Goal: Task Accomplishment & Management: Use online tool/utility

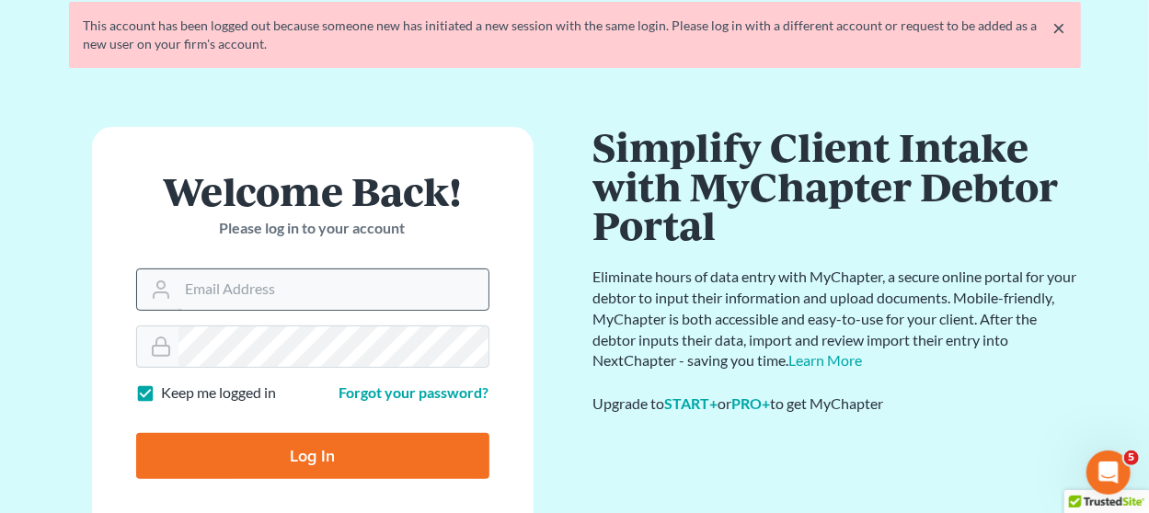
scroll to position [184, 0]
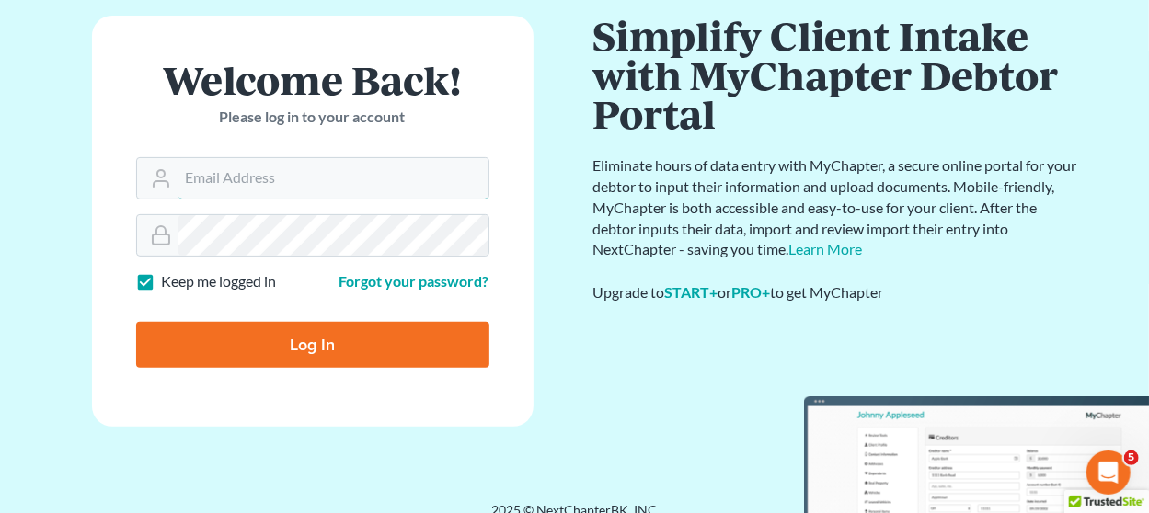
type input "[EMAIL_ADDRESS][DOMAIN_NAME]"
click at [331, 351] on input "Log In" at bounding box center [312, 345] width 353 height 46
type input "Thinking..."
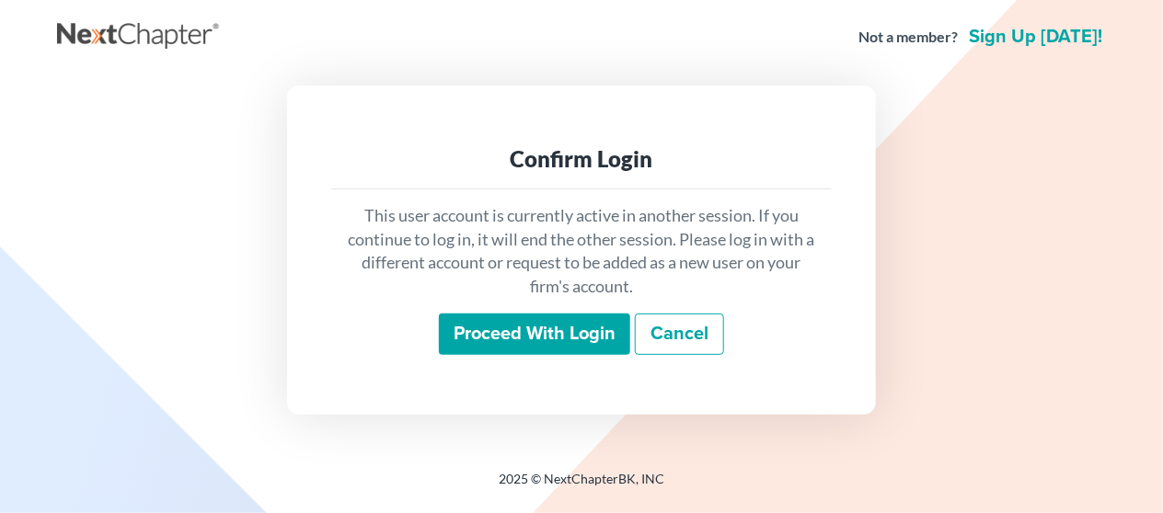
click at [500, 327] on input "Proceed with login" at bounding box center [534, 335] width 191 height 42
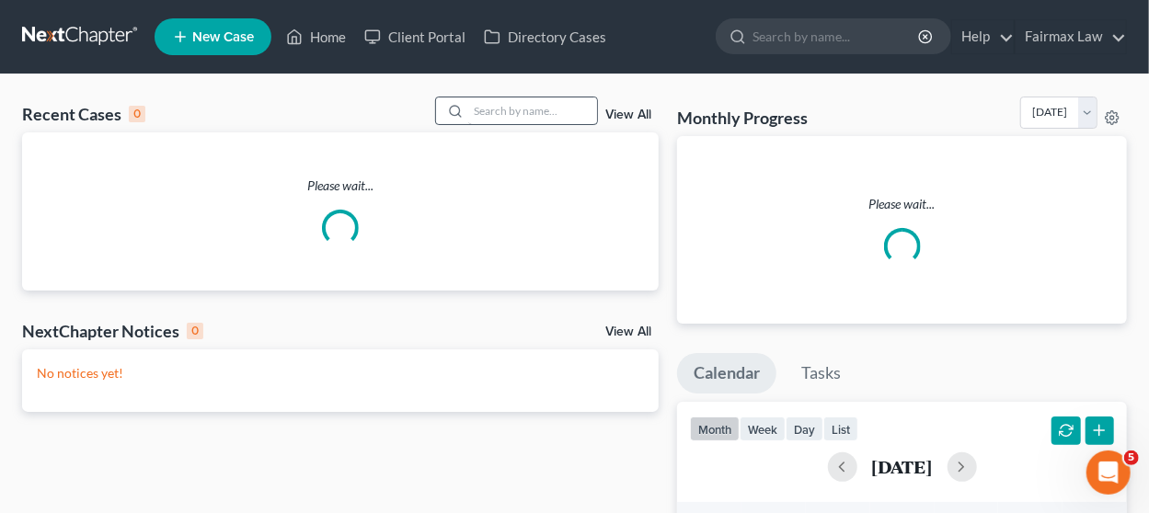
drag, startPoint x: 500, startPoint y: 92, endPoint x: 500, endPoint y: 102, distance: 10.1
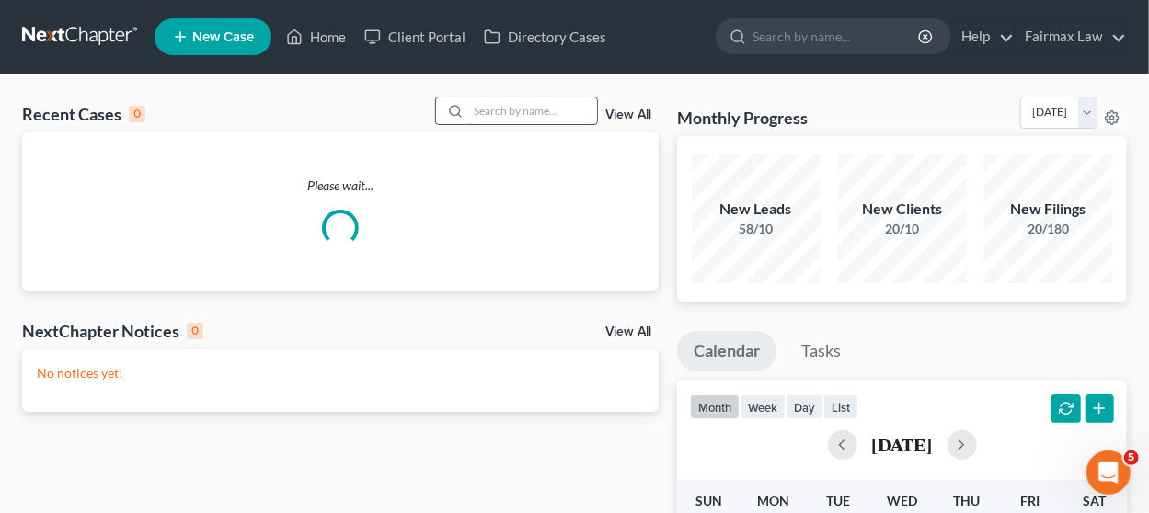
click at [502, 113] on input "search" at bounding box center [532, 111] width 129 height 27
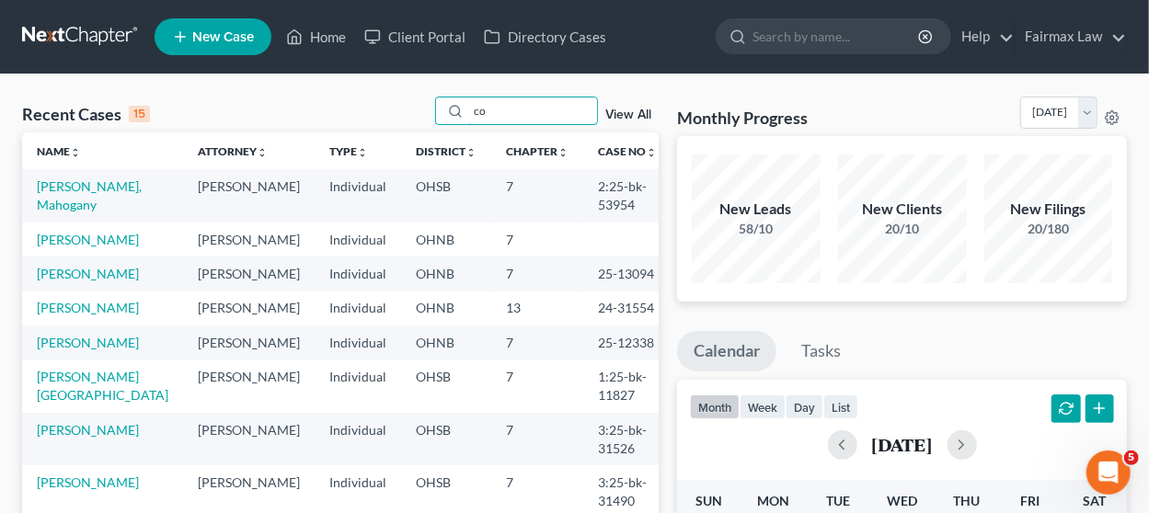
type input "c"
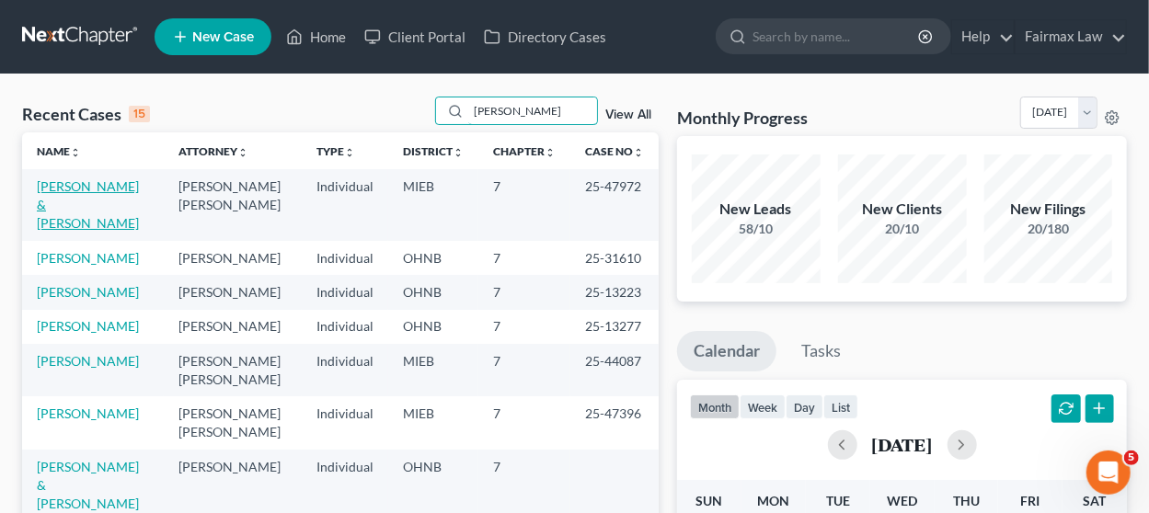
type input "moore"
click at [70, 201] on link "Moore, Christopher & Samantha" at bounding box center [88, 204] width 102 height 52
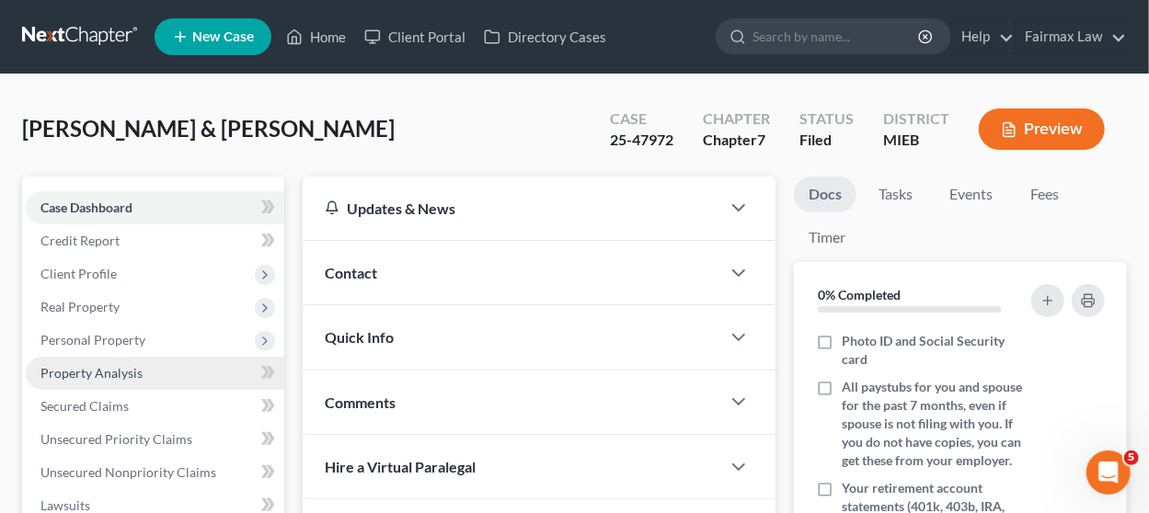
scroll to position [184, 0]
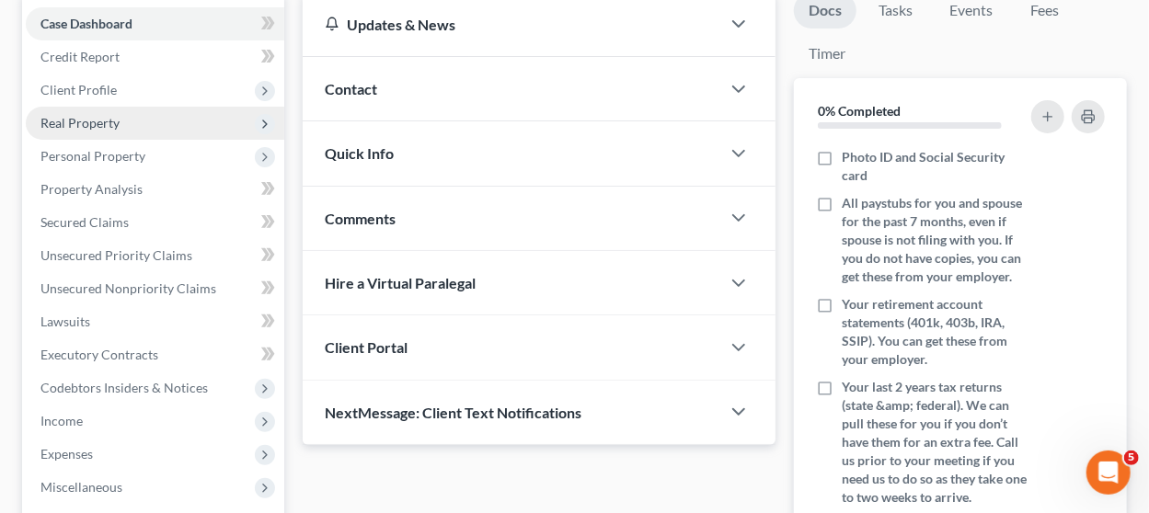
click at [144, 127] on span "Real Property" at bounding box center [155, 123] width 259 height 33
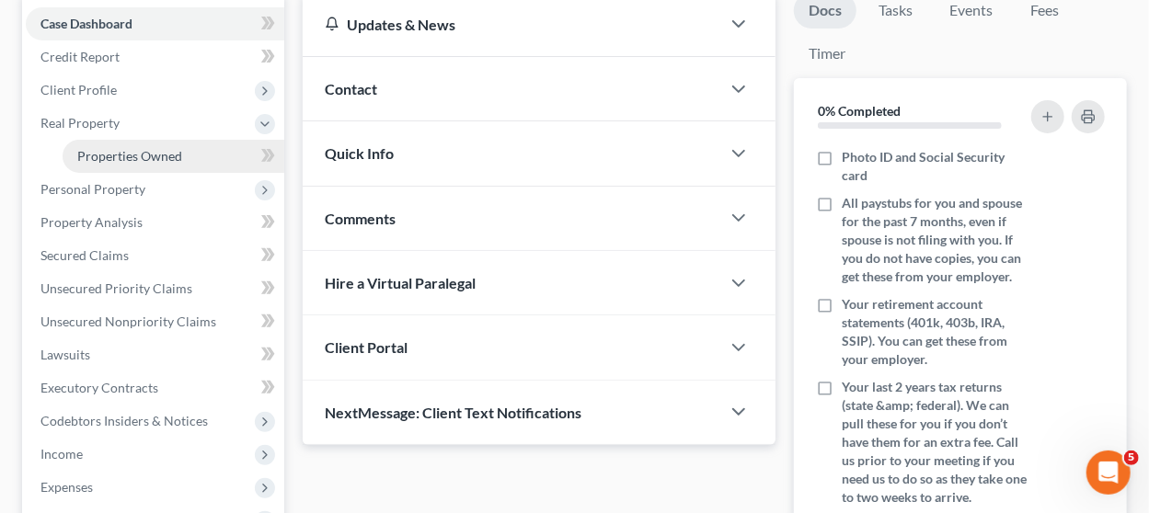
click at [142, 152] on span "Properties Owned" at bounding box center [129, 156] width 105 height 16
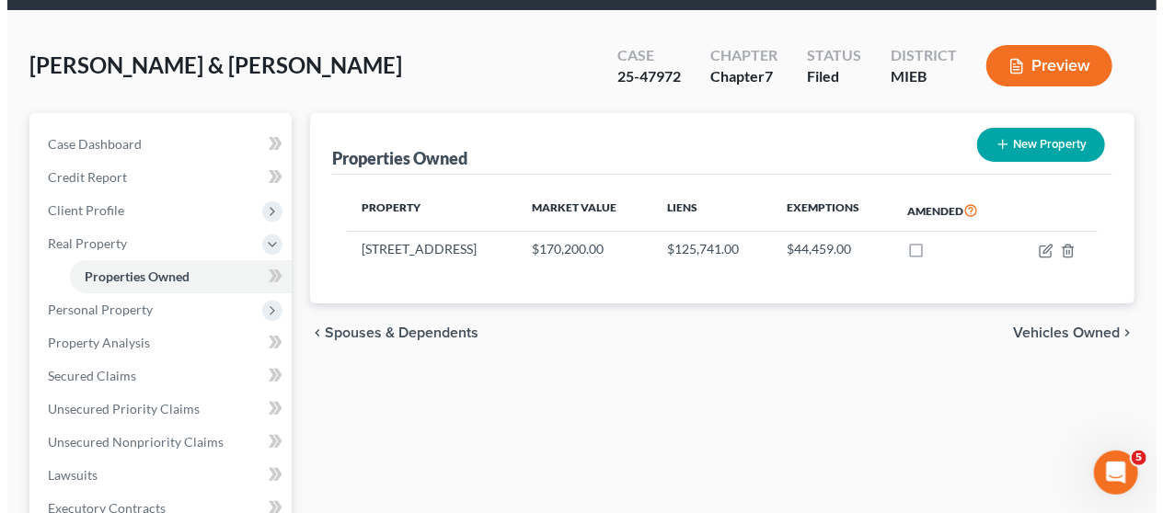
scroll to position [92, 0]
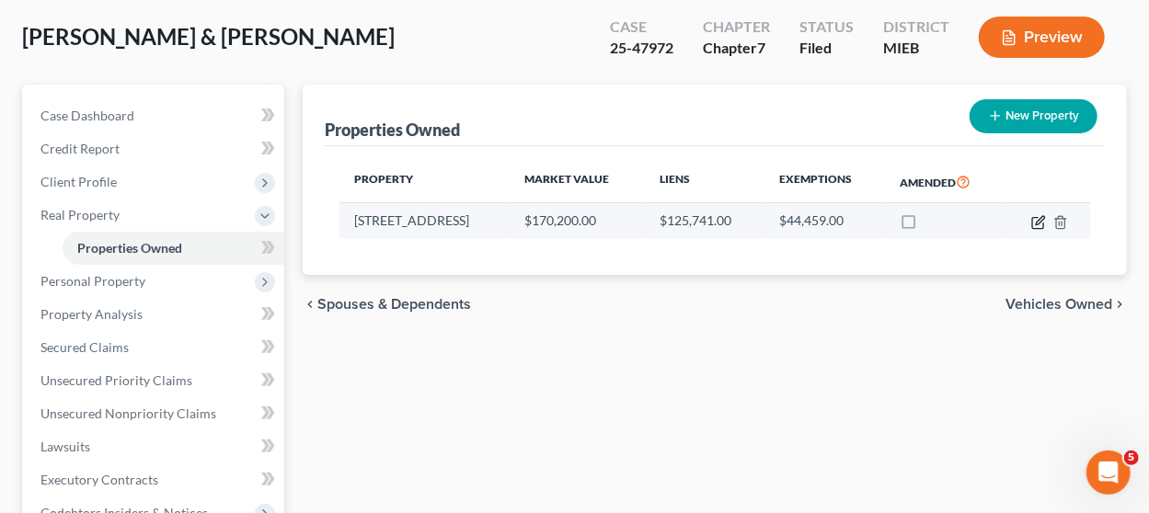
click at [1040, 215] on icon "button" at bounding box center [1038, 222] width 15 height 15
select select "23"
select select "2"
select select "1"
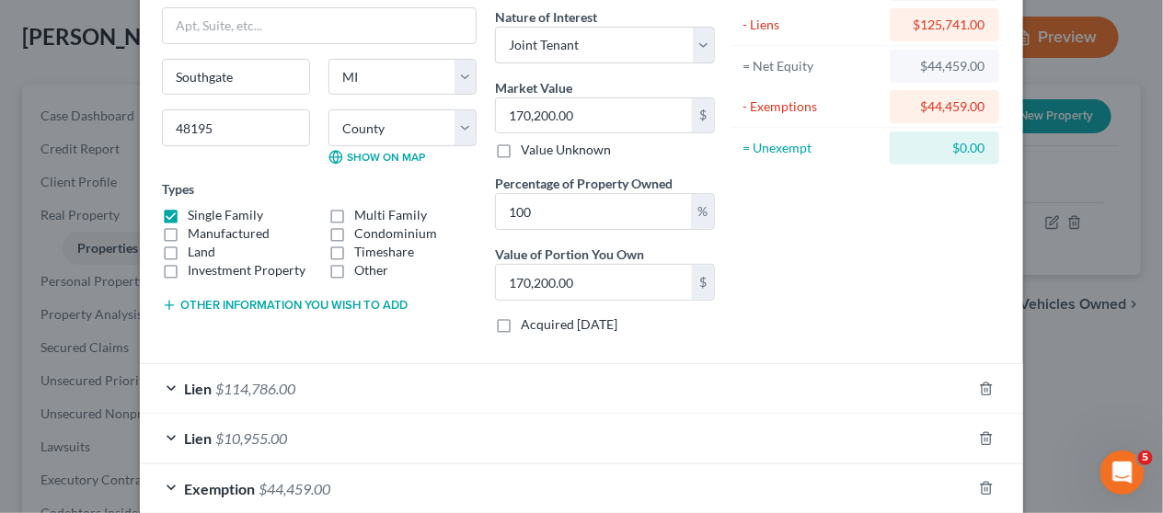
scroll to position [184, 0]
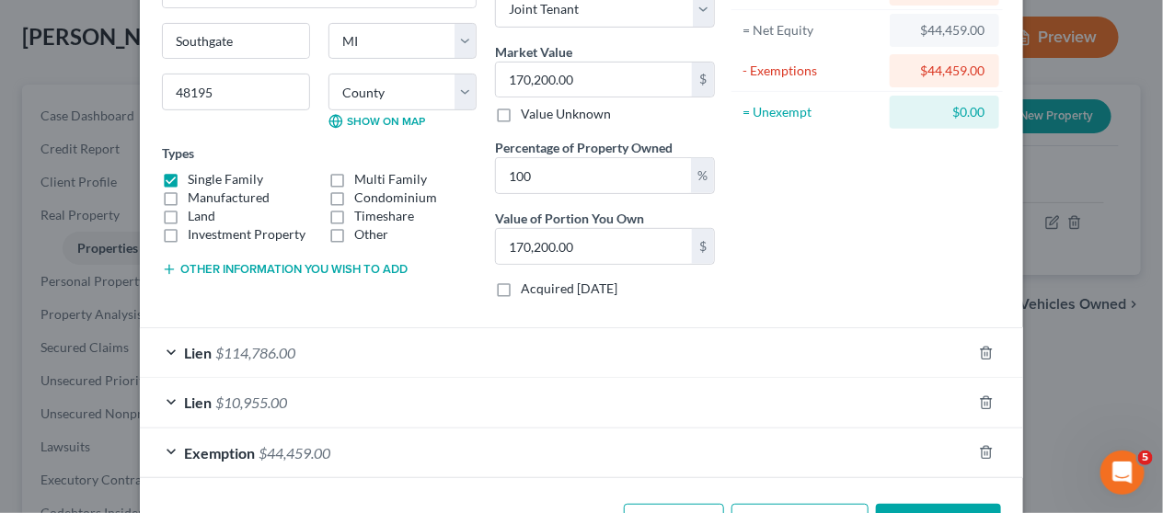
click at [345, 391] on div "Lien $10,955.00" at bounding box center [556, 402] width 832 height 49
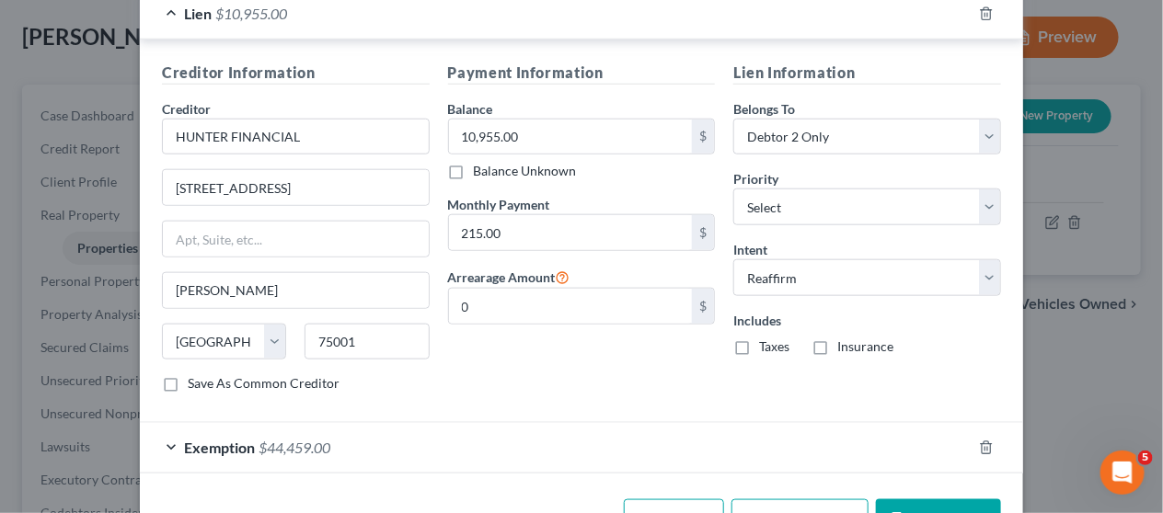
scroll to position [625, 0]
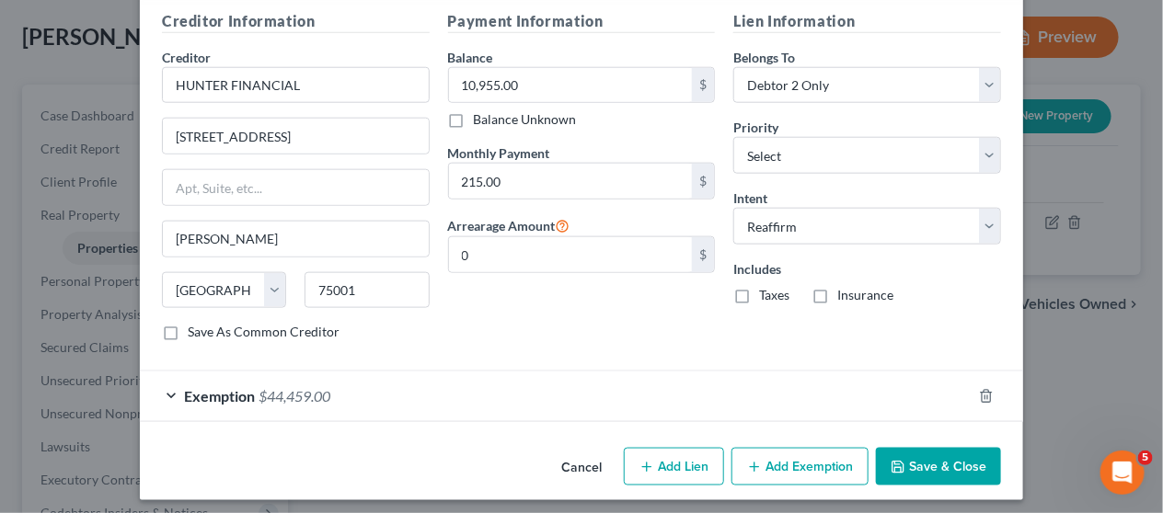
click at [820, 386] on div "Exemption $44,459.00" at bounding box center [556, 396] width 832 height 49
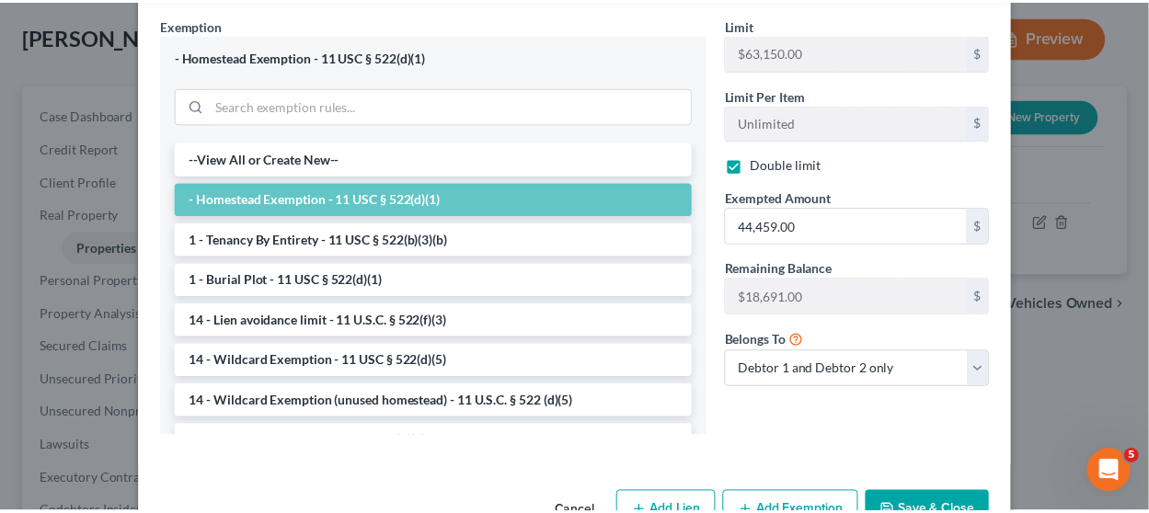
scroll to position [1099, 0]
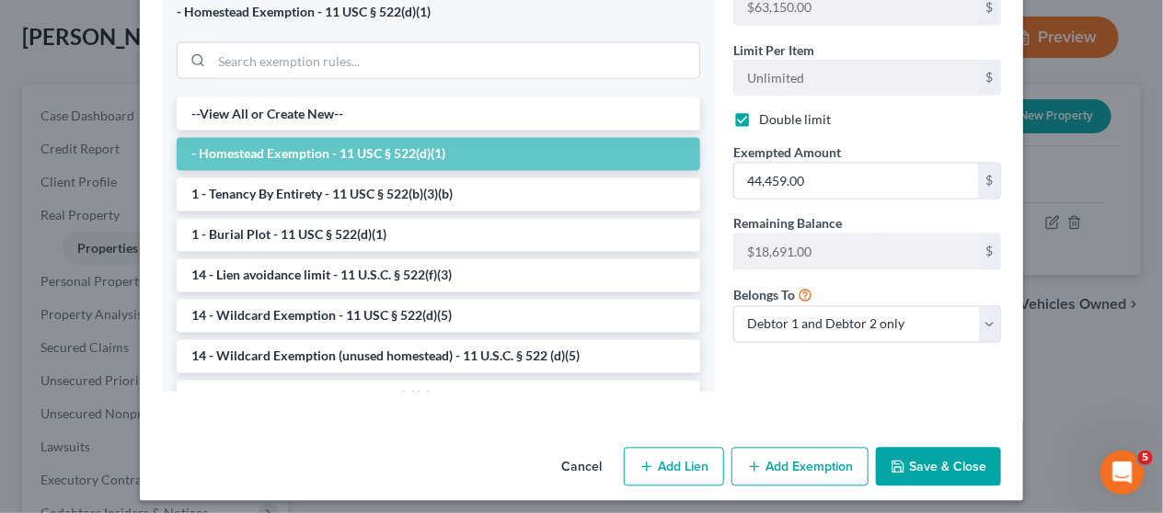
click at [572, 451] on button "Cancel" at bounding box center [581, 468] width 70 height 37
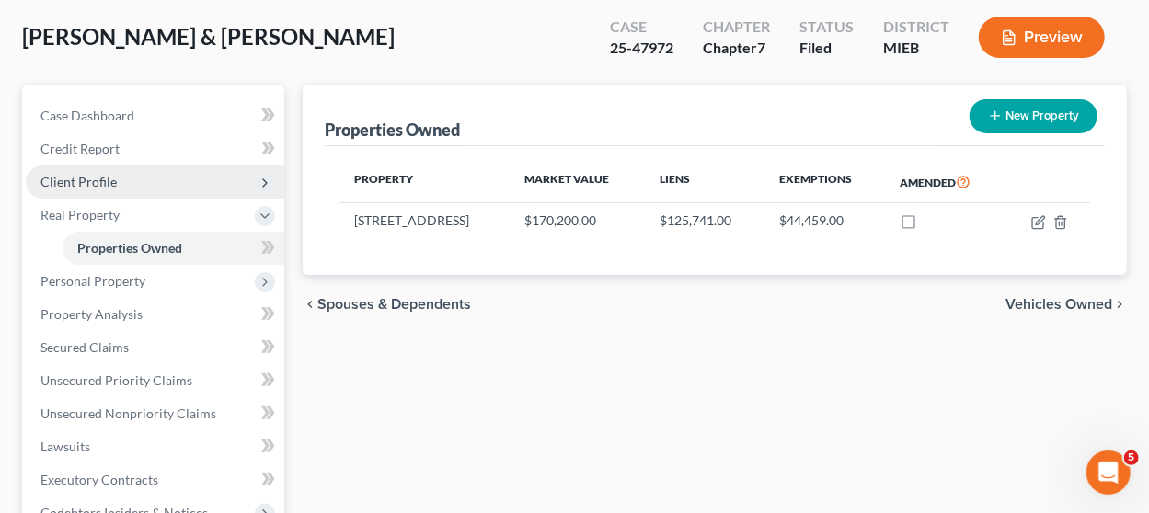
click at [178, 187] on span "Client Profile" at bounding box center [155, 182] width 259 height 33
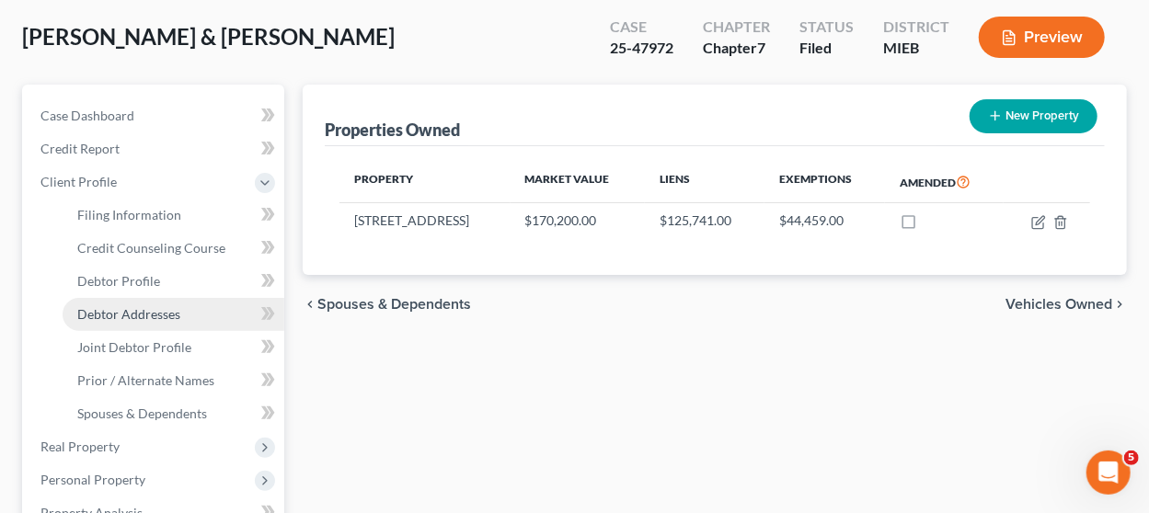
click at [171, 304] on link "Debtor Addresses" at bounding box center [174, 314] width 222 height 33
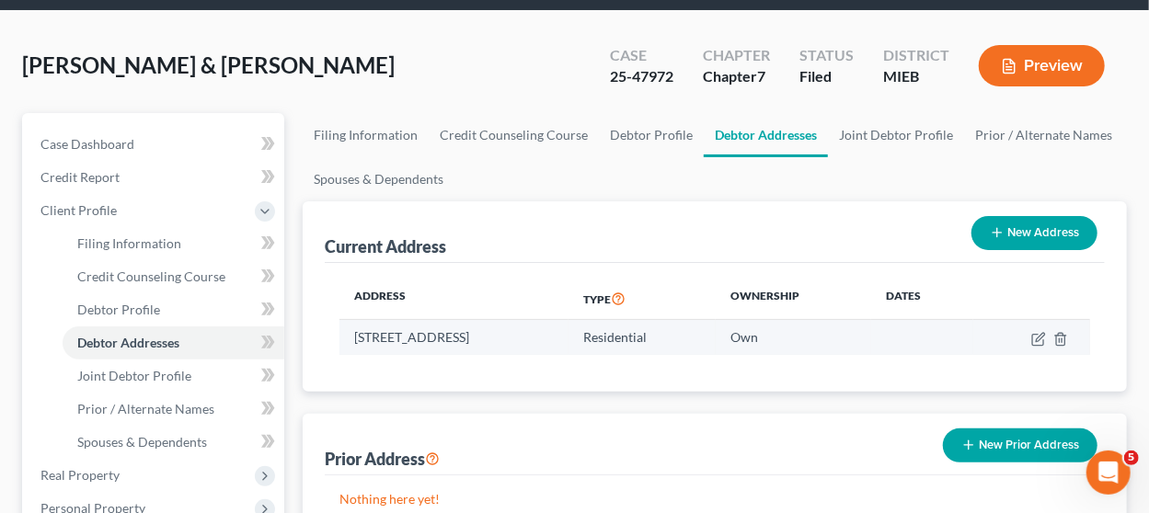
scroll to position [92, 0]
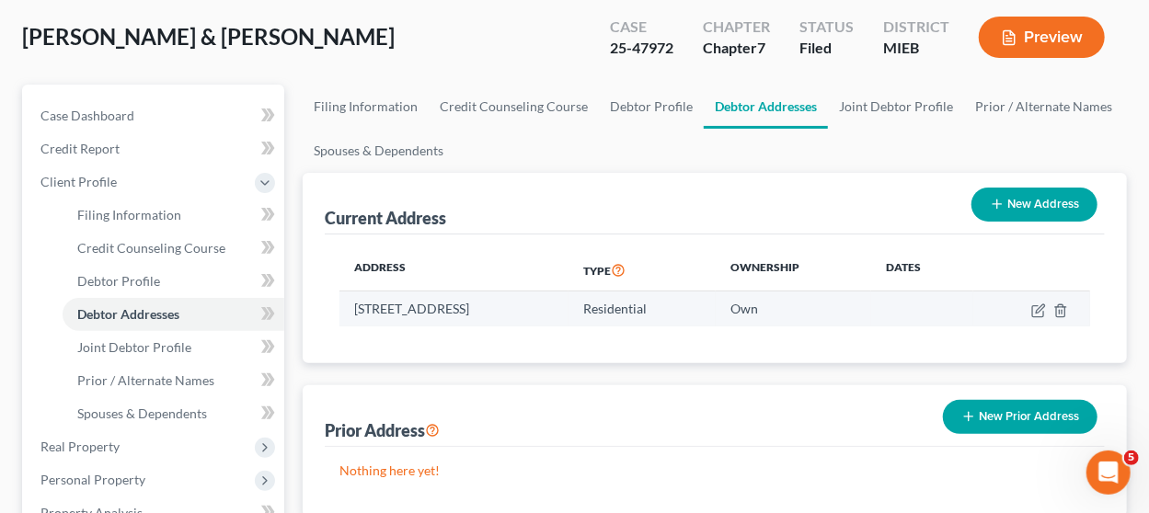
drag, startPoint x: 357, startPoint y: 305, endPoint x: 577, endPoint y: 300, distance: 220.0
click at [569, 295] on td "13044 Pullman St, Southgate, MI 48195" at bounding box center [453, 309] width 229 height 35
copy td "13044 Pullman St, Southgate, MI 48195"
